Goal: Contribute content: Contribute content

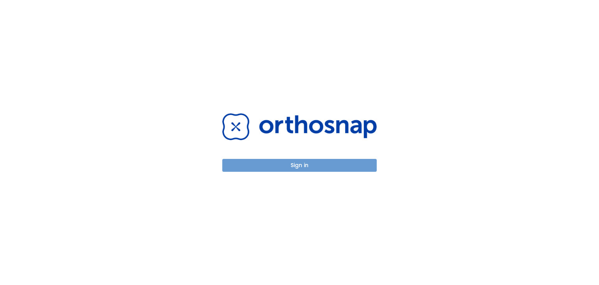
click at [301, 168] on button "Sign in" at bounding box center [299, 165] width 154 height 13
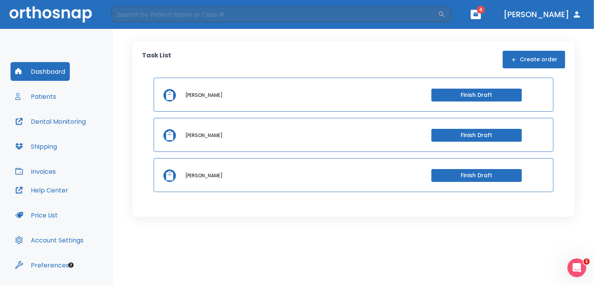
drag, startPoint x: 201, startPoint y: 97, endPoint x: 285, endPoint y: 63, distance: 91.0
click at [285, 63] on div "Task List Create order" at bounding box center [353, 60] width 423 height 18
click at [452, 94] on button "Finish Draft" at bounding box center [476, 95] width 90 height 13
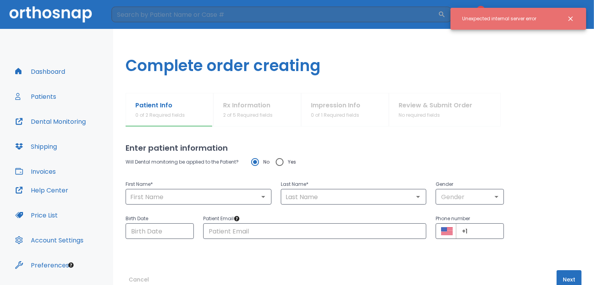
click at [570, 16] on icon "Close notification" at bounding box center [571, 19] width 8 height 8
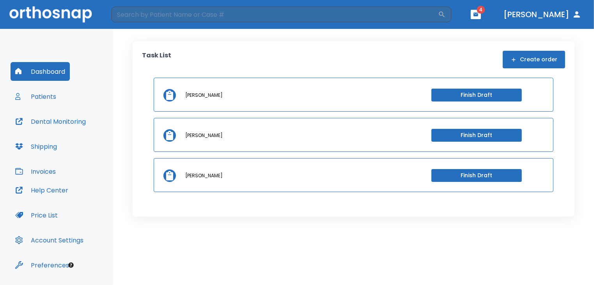
drag, startPoint x: 195, startPoint y: 97, endPoint x: 374, endPoint y: 246, distance: 232.6
click at [373, 246] on div "Task List Create order Talitha Perry Finish Draft Talitha Perry Finish Draft Ta…" at bounding box center [353, 157] width 481 height 256
drag, startPoint x: 482, startPoint y: 99, endPoint x: 570, endPoint y: 117, distance: 90.0
click at [570, 117] on div "Task List Create order Talitha Perry Finish Draft Talitha Perry Finish Draft Ta…" at bounding box center [354, 128] width 442 height 175
click at [478, 15] on icon "button" at bounding box center [475, 14] width 5 height 4
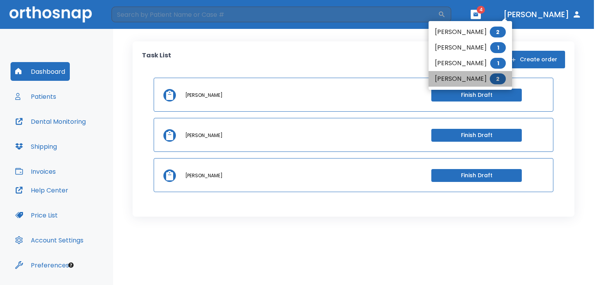
click at [498, 79] on span "2" at bounding box center [498, 78] width 16 height 11
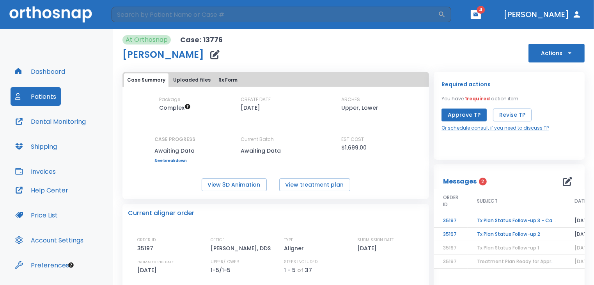
click at [493, 235] on td "Tx Plan Status Follow-up 2" at bounding box center [516, 234] width 97 height 14
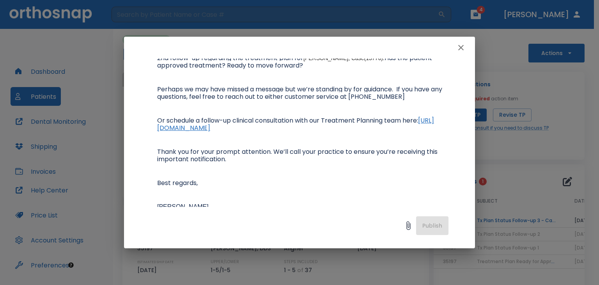
scroll to position [117, 0]
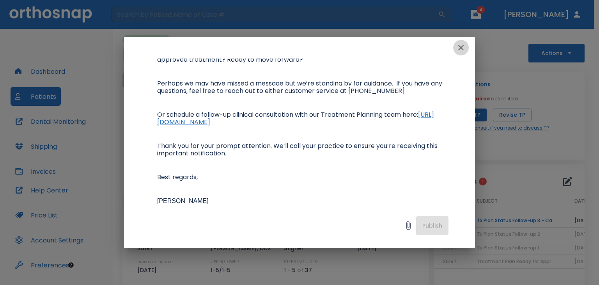
click at [462, 49] on icon "button" at bounding box center [460, 47] width 5 height 5
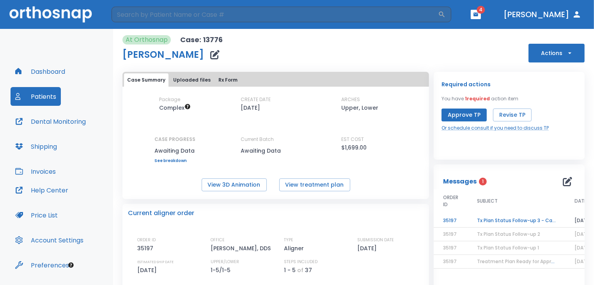
click at [505, 220] on td "Tx Plan Status Follow-up 3 - Case on hold" at bounding box center [516, 221] width 97 height 14
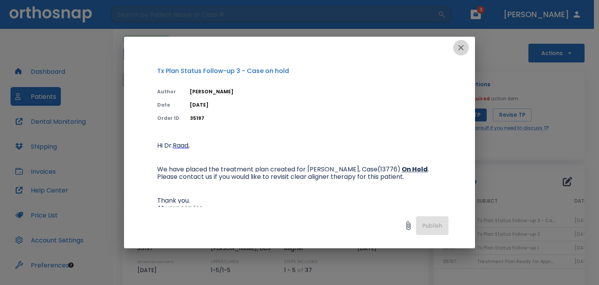
click at [462, 47] on icon "button" at bounding box center [460, 47] width 9 height 9
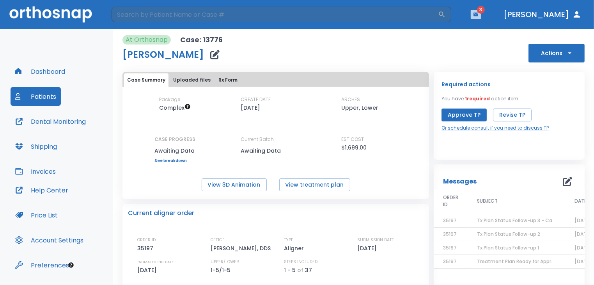
click at [481, 19] on button "button" at bounding box center [476, 14] width 10 height 9
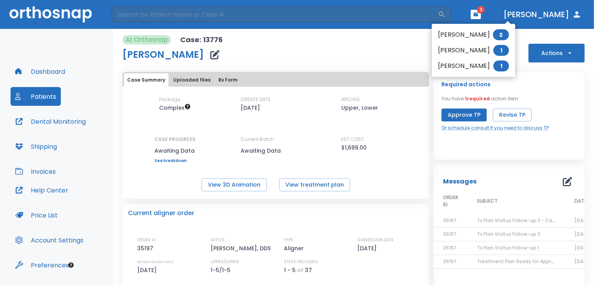
click at [497, 64] on span "1" at bounding box center [501, 65] width 16 height 11
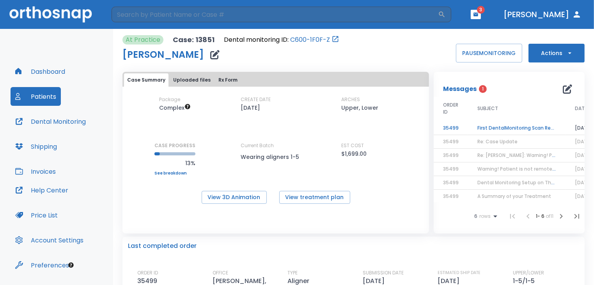
click at [515, 129] on td "First DentalMonitoring Scan Review!" at bounding box center [516, 128] width 97 height 14
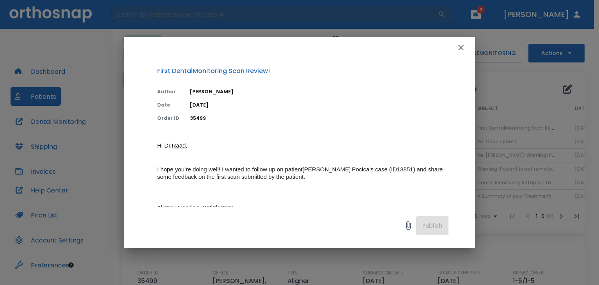
click at [461, 47] on icon "button" at bounding box center [460, 47] width 5 height 5
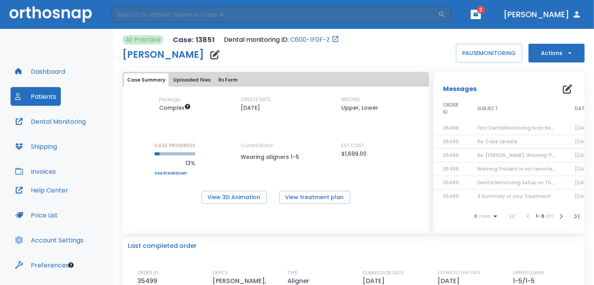
click at [478, 15] on icon "button" at bounding box center [475, 14] width 5 height 4
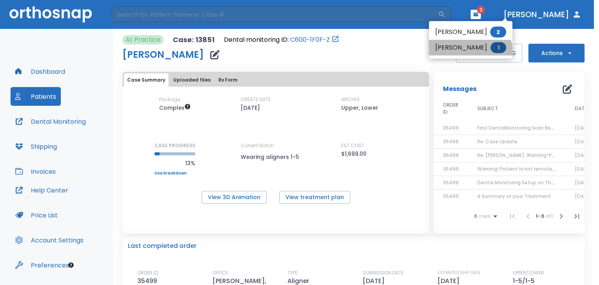
click at [465, 53] on li "Corrina Krugzda 1" at bounding box center [470, 48] width 83 height 16
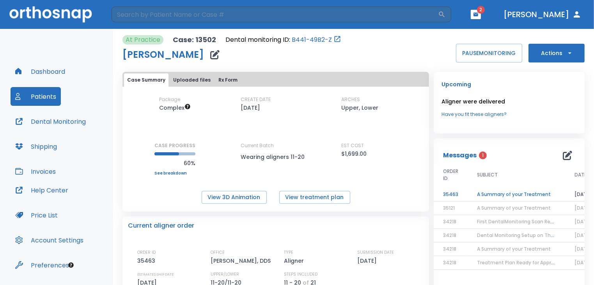
click at [518, 191] on td "A Summary of your Treatment" at bounding box center [516, 195] width 97 height 14
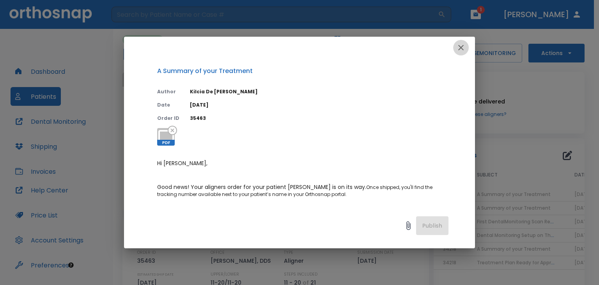
click at [461, 48] on icon "button" at bounding box center [460, 47] width 5 height 5
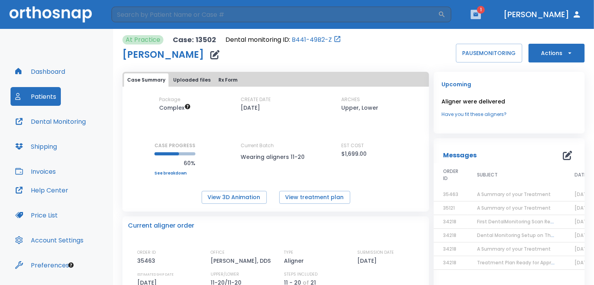
click at [478, 15] on icon "button" at bounding box center [475, 14] width 5 height 4
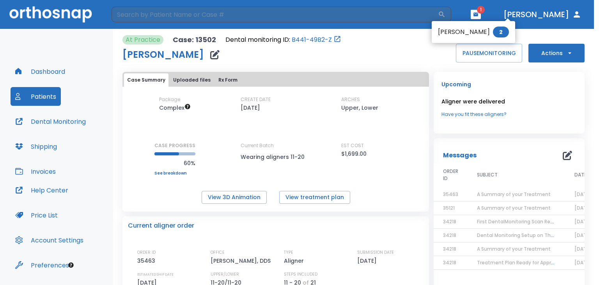
click at [473, 33] on li "Dayna Krugzda 2" at bounding box center [473, 32] width 83 height 16
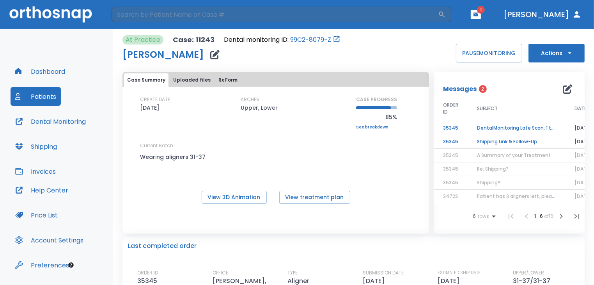
click at [487, 140] on td "Shipping Link & Follow-Up" at bounding box center [516, 142] width 97 height 14
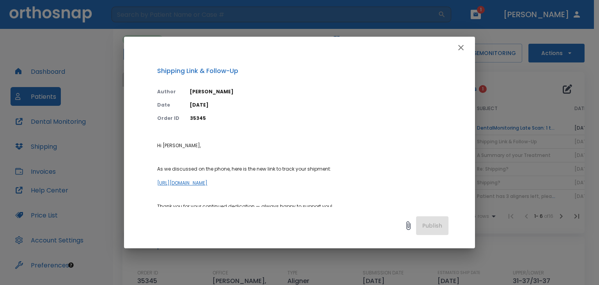
click at [463, 49] on icon "button" at bounding box center [460, 47] width 9 height 9
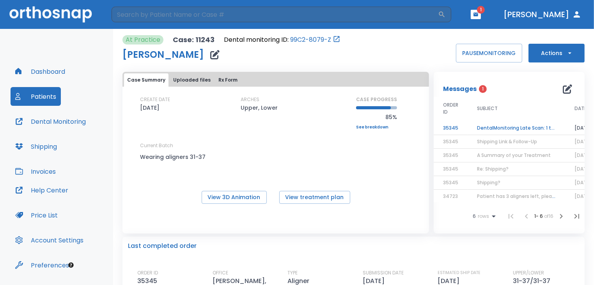
click at [512, 128] on td "DentalMonitoring Late Scan: 1 to 2 Weeks Notification" at bounding box center [516, 128] width 97 height 14
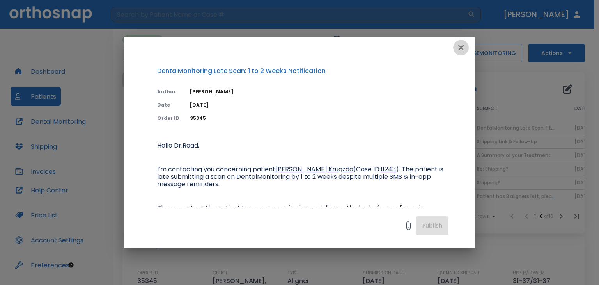
click at [461, 48] on icon "button" at bounding box center [460, 47] width 9 height 9
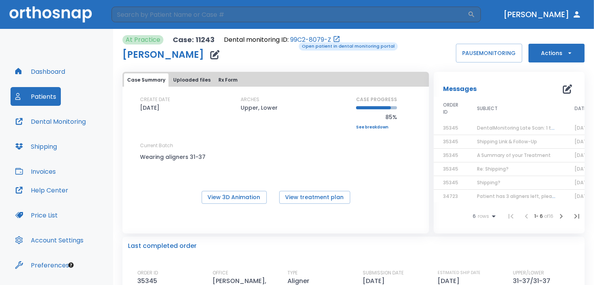
click at [293, 41] on link "99C2-8079-Z" at bounding box center [310, 39] width 41 height 9
click at [286, 43] on div "Dental monitoring ID: 99C2-8079-Z" at bounding box center [282, 39] width 117 height 9
click at [290, 41] on link "99C2-8079-Z" at bounding box center [310, 39] width 41 height 9
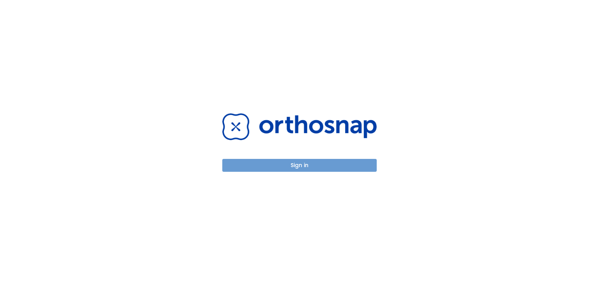
click at [298, 164] on button "Sign in" at bounding box center [299, 165] width 154 height 13
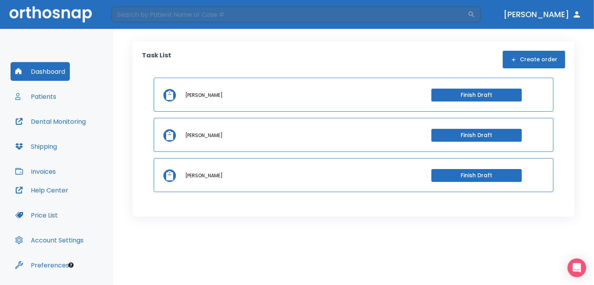
click at [40, 98] on button "Patients" at bounding box center [36, 96] width 50 height 19
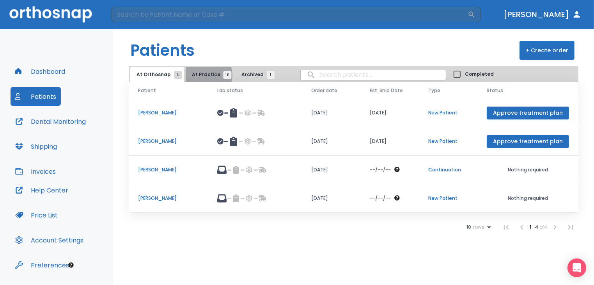
click at [203, 75] on span "At Practice 18" at bounding box center [209, 74] width 35 height 7
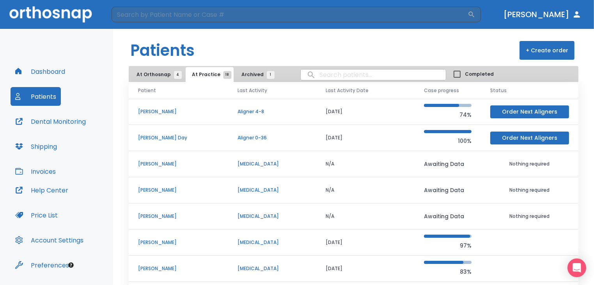
click at [161, 243] on p "Kevin LaPrise" at bounding box center [178, 242] width 81 height 7
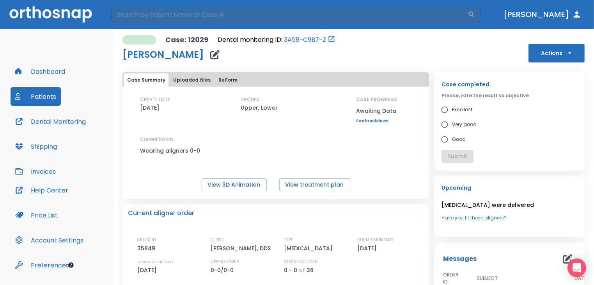
click at [441, 122] on input "Very good" at bounding box center [444, 124] width 15 height 15
radio input "true"
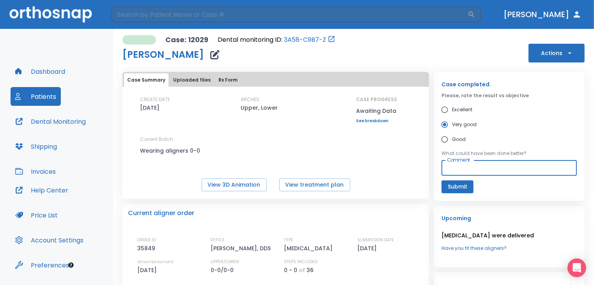
click at [482, 167] on textarea "Comment" at bounding box center [509, 167] width 124 height 9
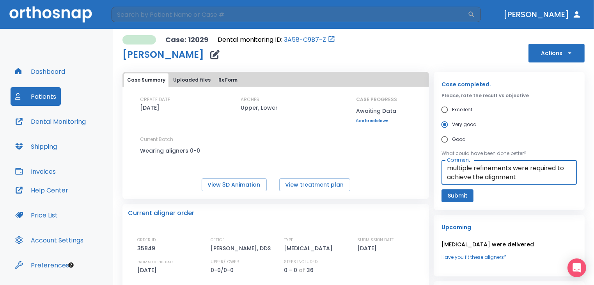
click at [470, 176] on textarea "multiple refinements were required to achieve the alignment" at bounding box center [509, 172] width 124 height 18
click at [511, 181] on div "multiple refinements were required to achieve alignment x Comment" at bounding box center [508, 172] width 135 height 25
click at [505, 177] on textarea "multiple refinements were required to achieve alignment" at bounding box center [509, 172] width 124 height 18
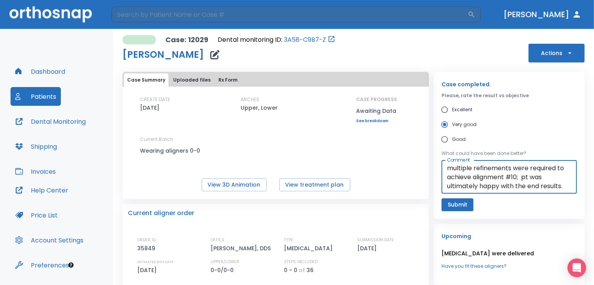
type textarea "multiple refinements were required to achieve alignment #10; pt was ultimately …"
click at [461, 207] on button "Submit" at bounding box center [457, 204] width 32 height 13
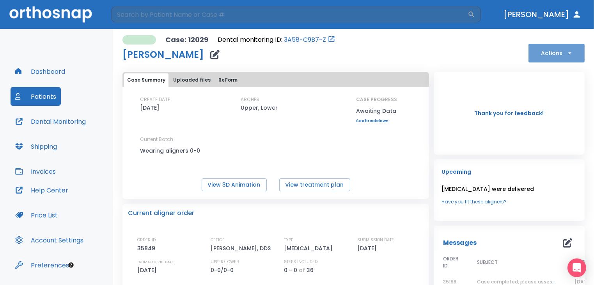
click at [566, 53] on icon "button" at bounding box center [570, 53] width 8 height 8
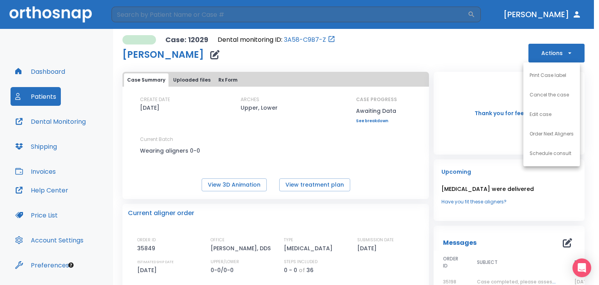
click at [414, 64] on div at bounding box center [299, 142] width 599 height 285
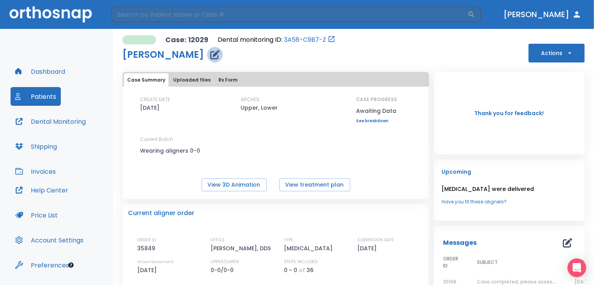
click at [210, 55] on icon "button" at bounding box center [214, 54] width 9 height 9
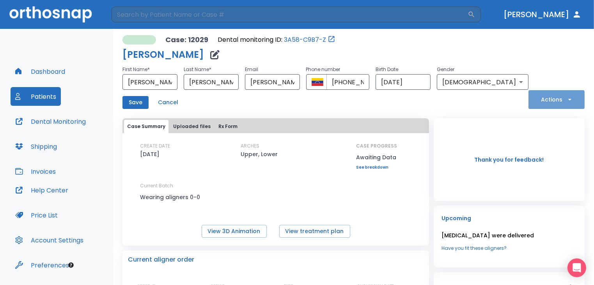
click at [566, 100] on icon "button" at bounding box center [570, 100] width 8 height 8
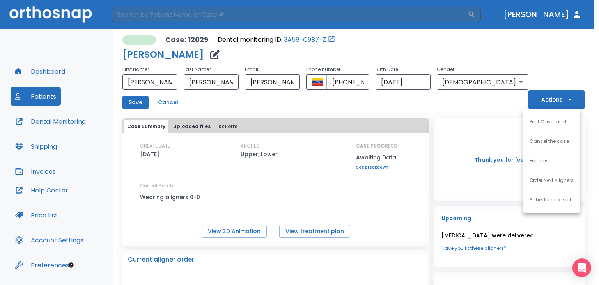
click at [195, 125] on div at bounding box center [299, 142] width 599 height 285
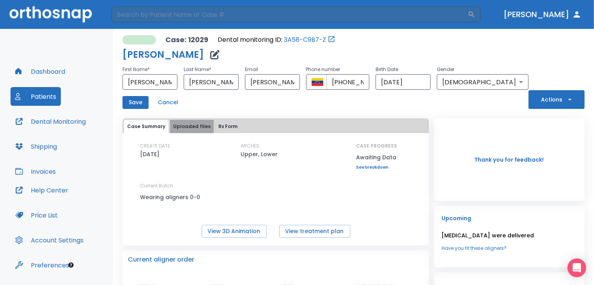
click at [195, 125] on button "Uploaded files" at bounding box center [192, 126] width 44 height 13
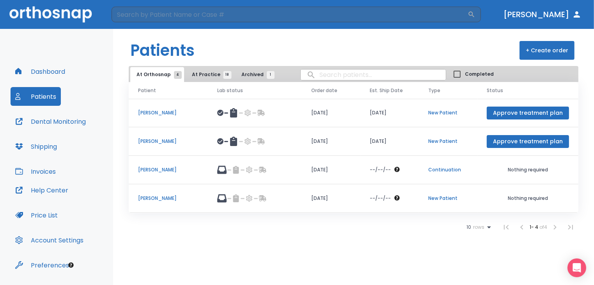
click at [209, 72] on span "At Practice 18" at bounding box center [209, 74] width 35 height 7
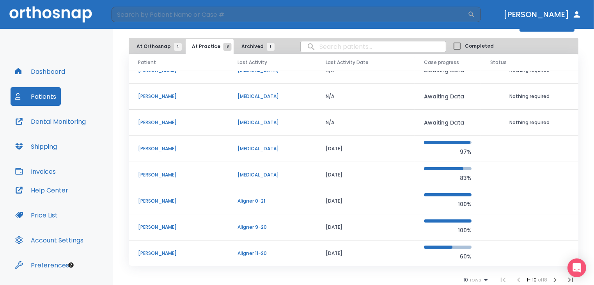
scroll to position [31, 0]
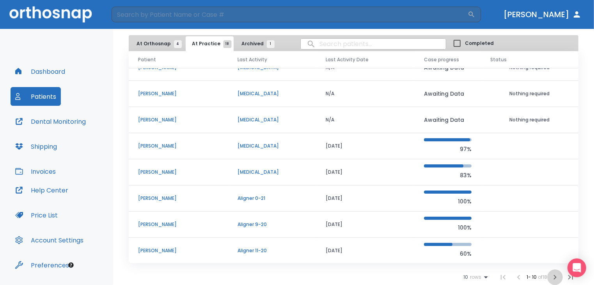
click at [550, 276] on icon "button" at bounding box center [554, 276] width 9 height 9
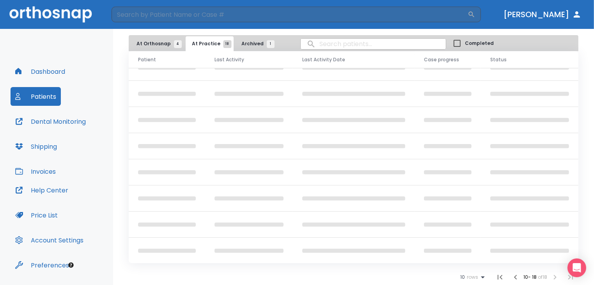
scroll to position [14, 0]
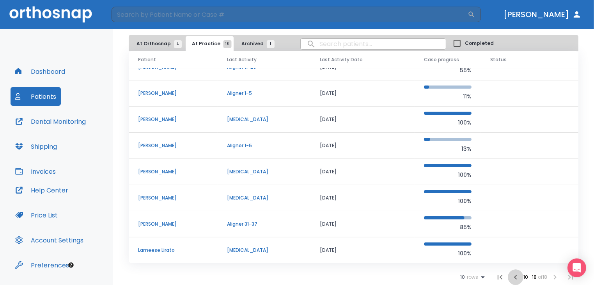
click at [511, 275] on icon "button" at bounding box center [515, 276] width 9 height 9
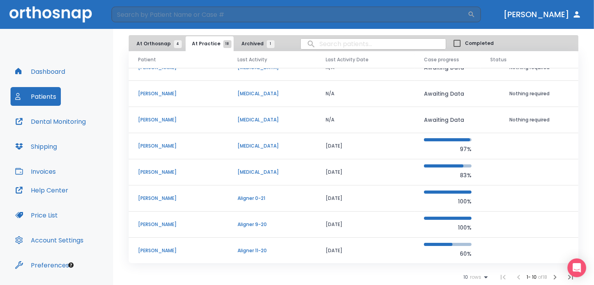
click at [164, 141] on td "Kevin LaPrise" at bounding box center [178, 146] width 99 height 26
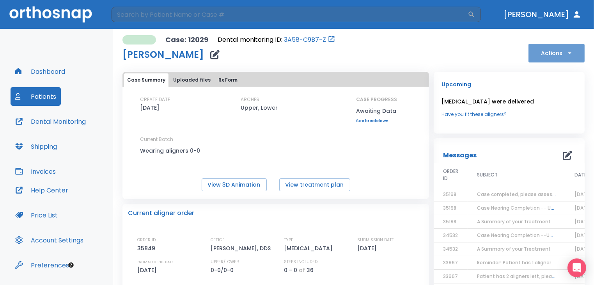
click at [566, 54] on icon "button" at bounding box center [570, 53] width 8 height 8
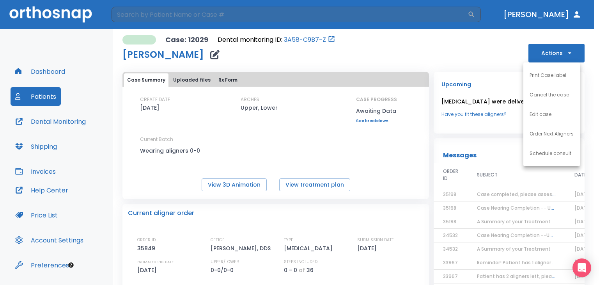
click at [197, 79] on div at bounding box center [299, 142] width 599 height 285
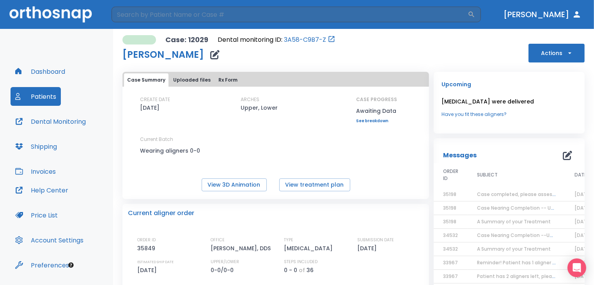
click at [185, 79] on button "Uploaded files" at bounding box center [192, 79] width 44 height 13
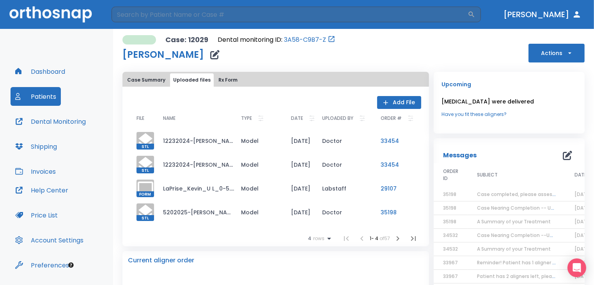
click at [397, 99] on button "Add File" at bounding box center [399, 102] width 44 height 13
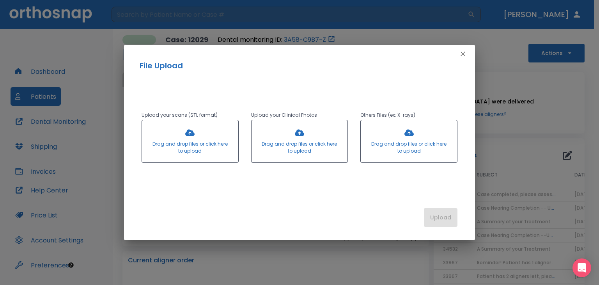
click at [299, 132] on div at bounding box center [300, 141] width 96 height 42
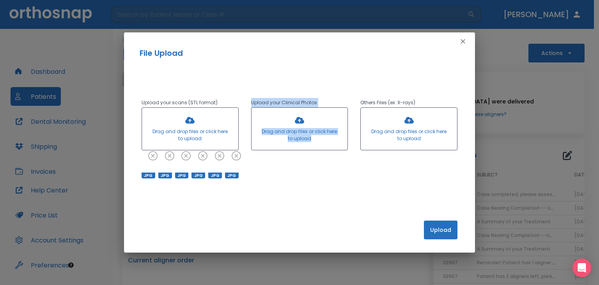
drag, startPoint x: 229, startPoint y: 166, endPoint x: 275, endPoint y: 129, distance: 59.4
click at [275, 129] on div "Upload your scans (STL format) Drag and drop files or click here to upload JPG …" at bounding box center [293, 131] width 328 height 93
click at [334, 217] on div "Upload" at bounding box center [299, 231] width 351 height 41
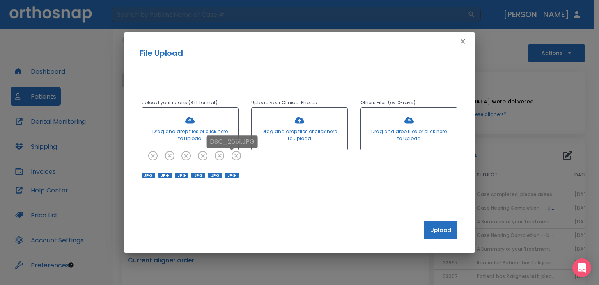
click at [236, 157] on icon at bounding box center [236, 156] width 8 height 8
click at [218, 158] on icon at bounding box center [216, 156] width 8 height 8
click at [234, 155] on icon at bounding box center [236, 156] width 8 height 8
drag, startPoint x: 222, startPoint y: 156, endPoint x: 214, endPoint y: 158, distance: 7.6
click at [221, 156] on icon at bounding box center [220, 155] width 9 height 9
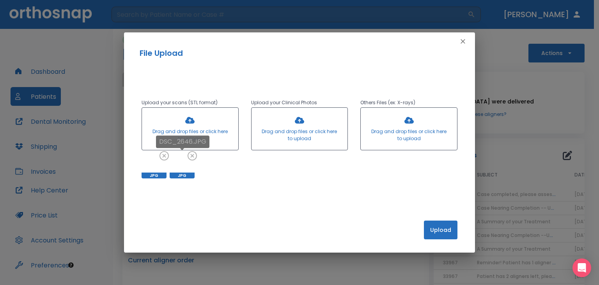
click at [191, 158] on icon at bounding box center [192, 156] width 8 height 8
click at [165, 156] on icon at bounding box center [164, 155] width 9 height 9
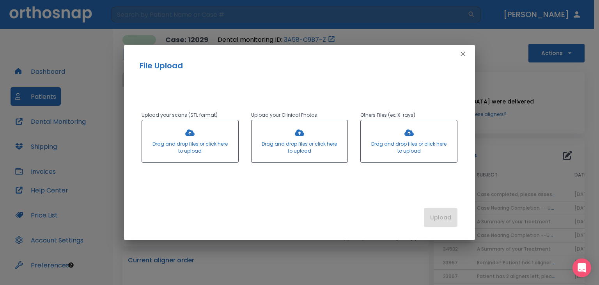
click at [298, 132] on div at bounding box center [300, 141] width 96 height 42
click at [296, 135] on div at bounding box center [300, 141] width 96 height 42
click at [300, 136] on div at bounding box center [300, 141] width 96 height 42
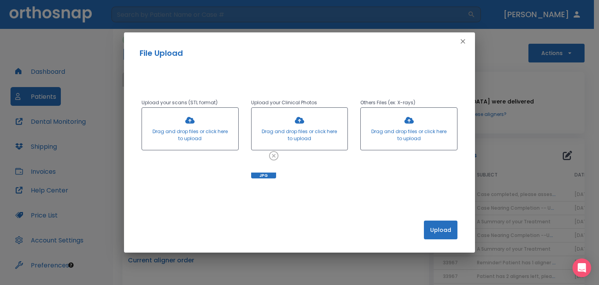
click at [297, 121] on div at bounding box center [300, 129] width 96 height 42
click at [298, 122] on div at bounding box center [300, 129] width 96 height 42
click at [301, 121] on div at bounding box center [300, 129] width 96 height 42
click at [306, 129] on div at bounding box center [300, 129] width 96 height 42
click at [294, 117] on div at bounding box center [300, 129] width 96 height 42
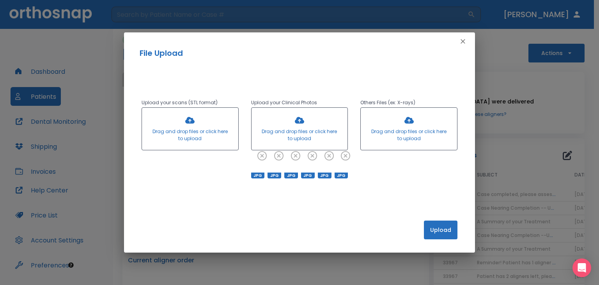
click at [448, 230] on button "Upload" at bounding box center [441, 229] width 34 height 19
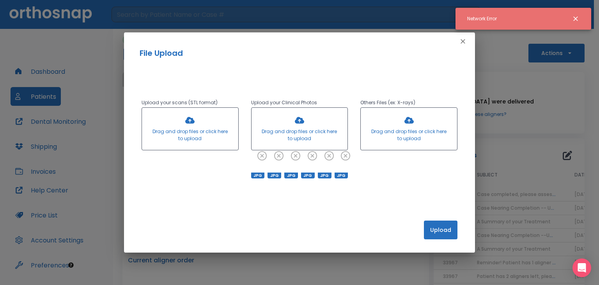
click at [576, 19] on icon "Close notification" at bounding box center [575, 18] width 5 height 5
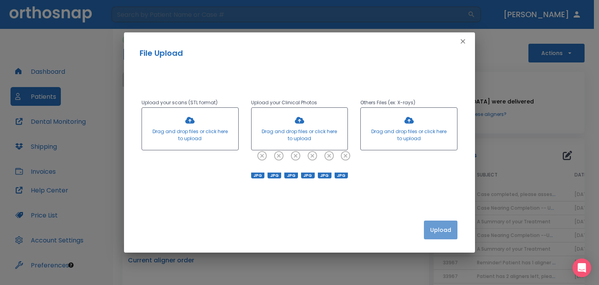
click at [444, 229] on button "Upload" at bounding box center [441, 229] width 34 height 19
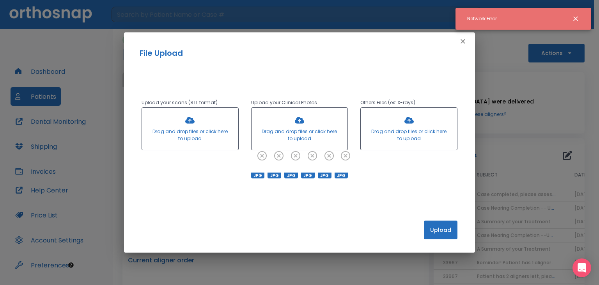
click at [574, 18] on icon "Close notification" at bounding box center [576, 19] width 8 height 8
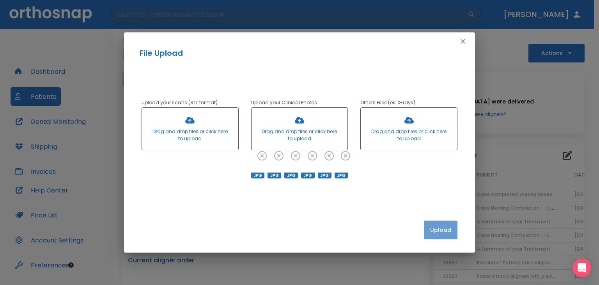
click at [440, 228] on button "Upload" at bounding box center [441, 229] width 34 height 19
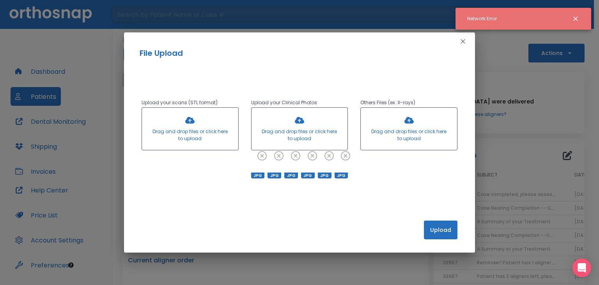
click at [578, 18] on icon "Close notification" at bounding box center [576, 19] width 8 height 8
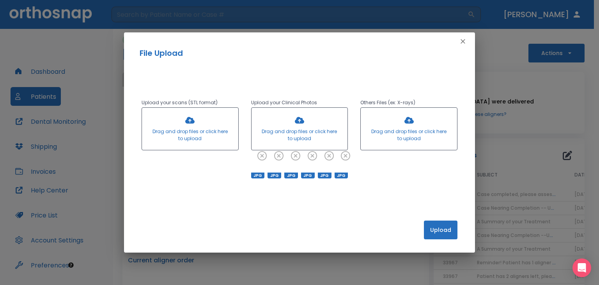
click at [448, 232] on button "Upload" at bounding box center [441, 229] width 34 height 19
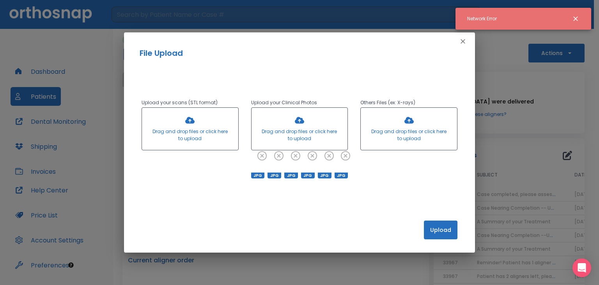
click at [576, 17] on icon "Close notification" at bounding box center [575, 18] width 5 height 5
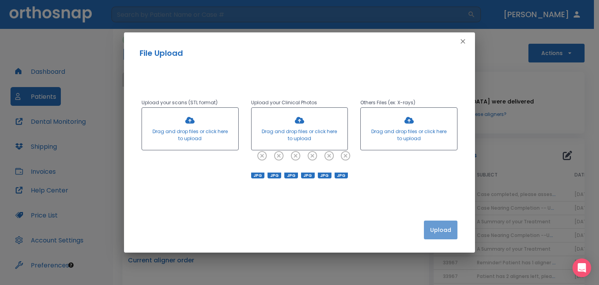
click at [443, 232] on button "Upload" at bounding box center [441, 229] width 34 height 19
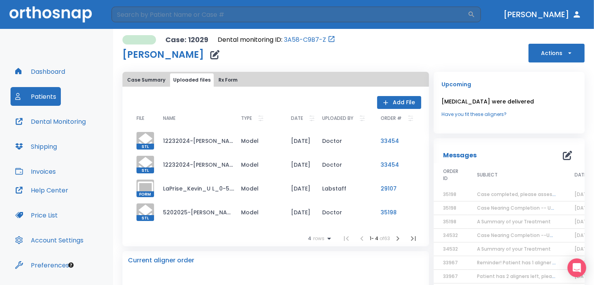
click at [563, 157] on icon "button" at bounding box center [567, 155] width 9 height 9
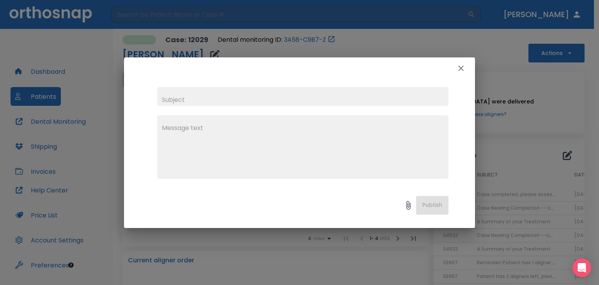
click at [202, 97] on input "text" at bounding box center [302, 96] width 291 height 19
type input "Ortho Complete Photos"
click at [213, 136] on textarea at bounding box center [303, 150] width 282 height 54
drag, startPoint x: 192, startPoint y: 67, endPoint x: 264, endPoint y: 80, distance: 73.7
click at [264, 80] on div "Ortho Complete Photos x Publish" at bounding box center [299, 142] width 351 height 170
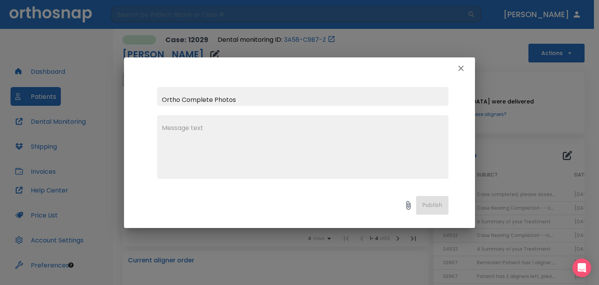
click at [227, 137] on textarea at bounding box center [303, 150] width 282 height 54
click at [257, 127] on textarea "Submitted updated photos of ortho case completed." at bounding box center [303, 150] width 282 height 54
type textarea "Submitted updated photos of case completed."
click at [434, 206] on button "Publish" at bounding box center [432, 205] width 32 height 19
